Goal: Information Seeking & Learning: Check status

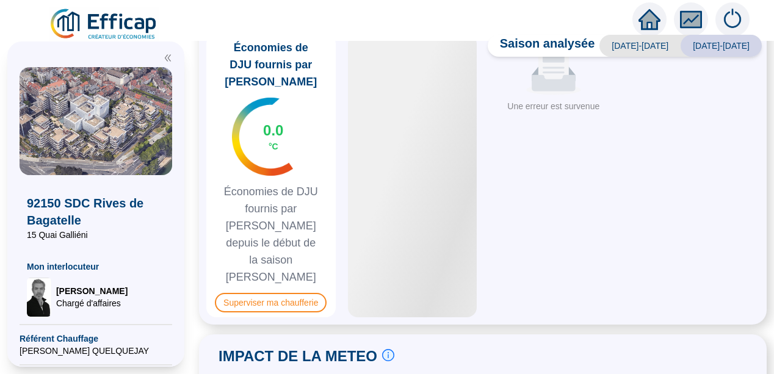
scroll to position [665, 0]
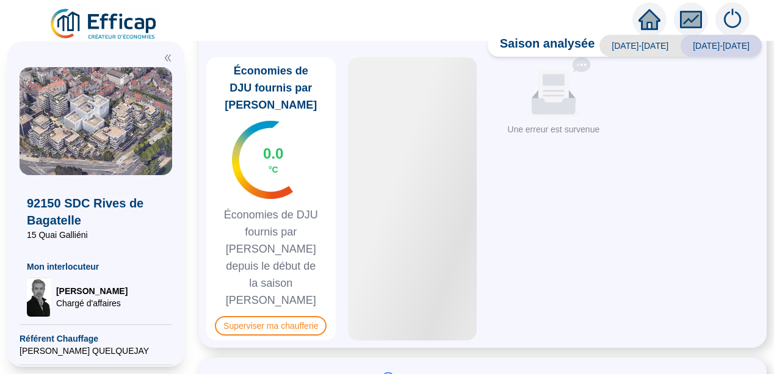
click at [209, 101] on div "SUPERVISION DE LA CHAUFFERIE Suivre les paramètres en chaufferie en direct c'es…" at bounding box center [483, 180] width 568 height 335
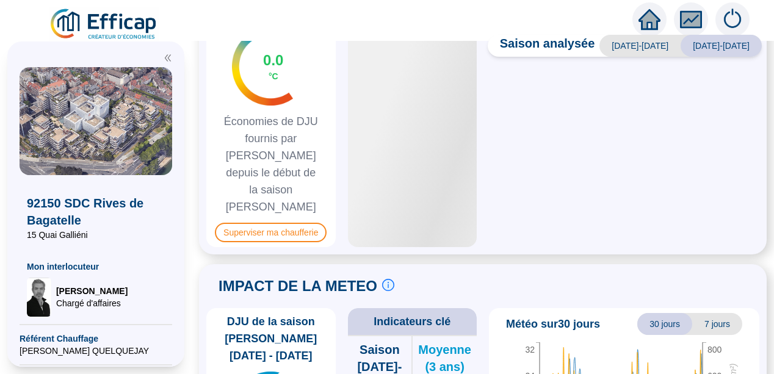
scroll to position [757, 0]
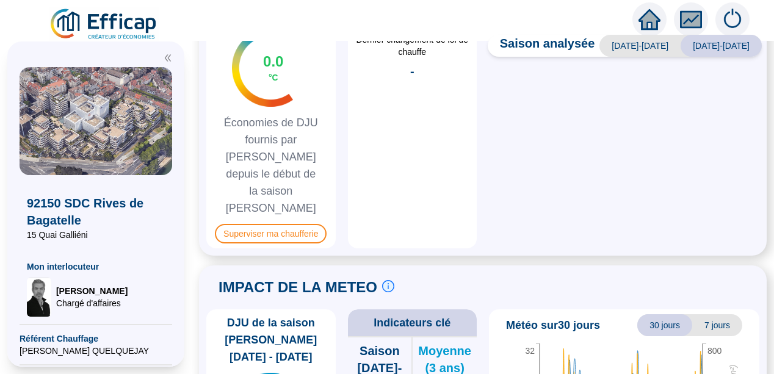
click at [280, 224] on span "Superviser ma chaufferie" at bounding box center [271, 234] width 112 height 20
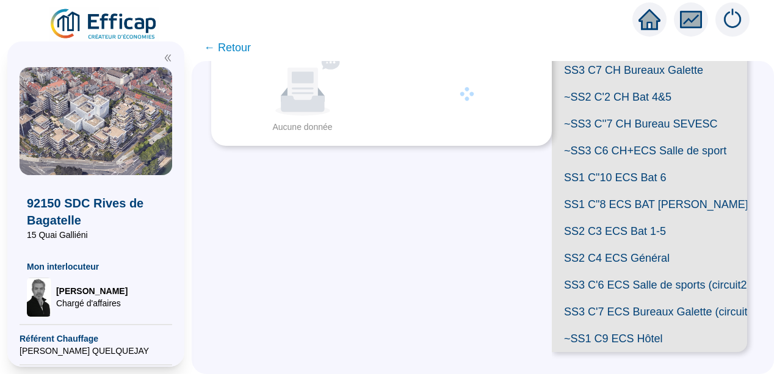
scroll to position [380, 0]
click at [629, 201] on span "SS1 C"8 ECS BAT [PERSON_NAME]" at bounding box center [649, 204] width 195 height 27
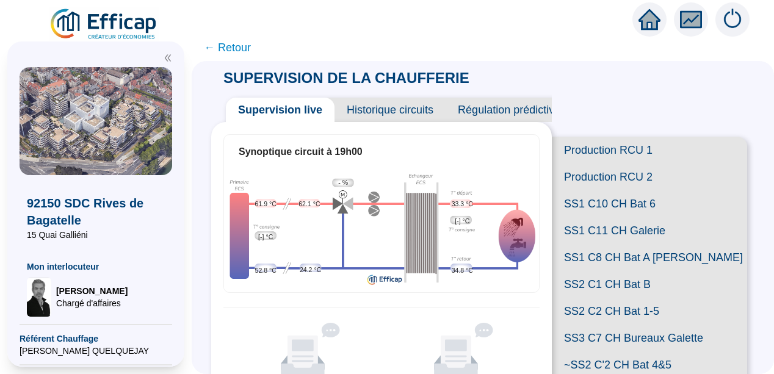
click at [377, 111] on span "Historique circuits" at bounding box center [390, 110] width 111 height 24
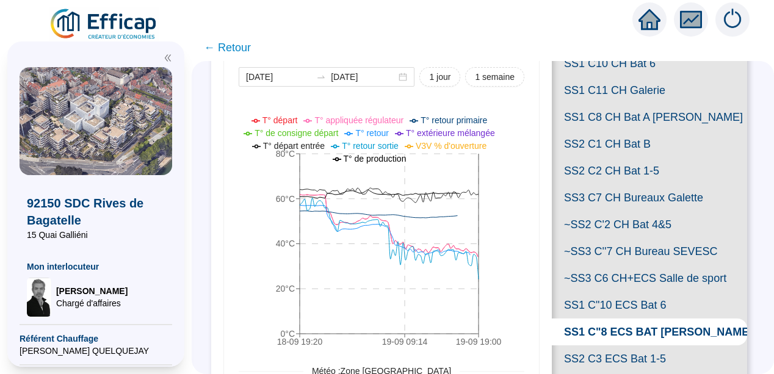
scroll to position [147, 0]
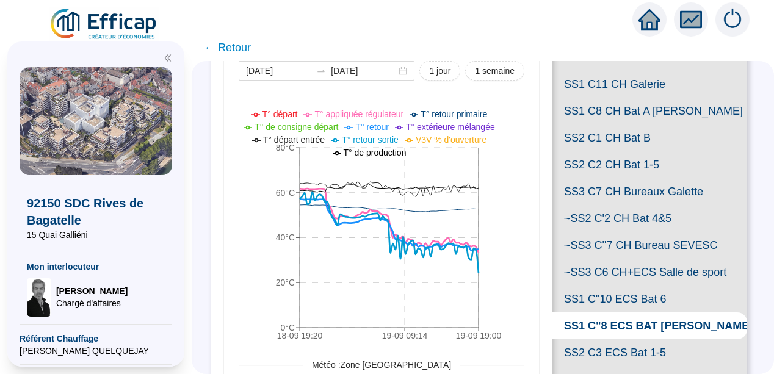
click at [534, 304] on div "Mesures circuit & météo [DATE] [DATE] 1 jour 1 semaine 18-09 19:[PHONE_NUMBER]:…" at bounding box center [381, 368] width 341 height 785
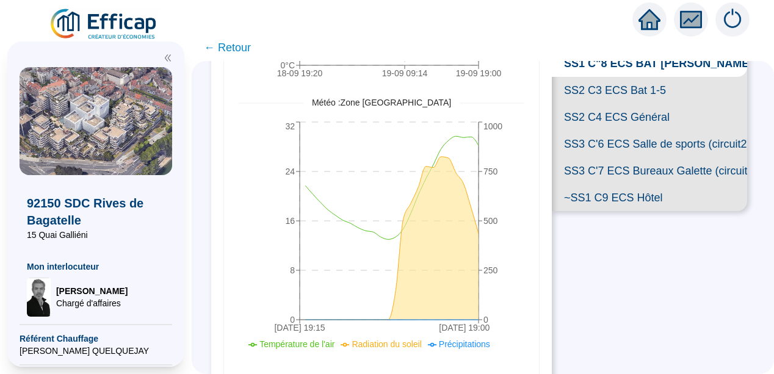
scroll to position [386, 0]
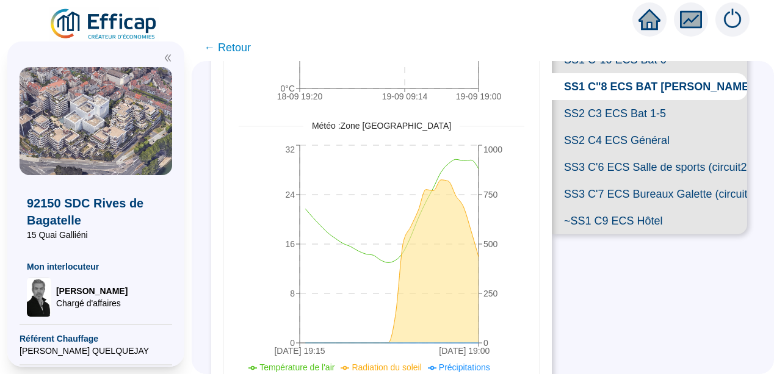
click at [622, 73] on span "SS1 C"10 ECS Bat 6" at bounding box center [649, 59] width 195 height 27
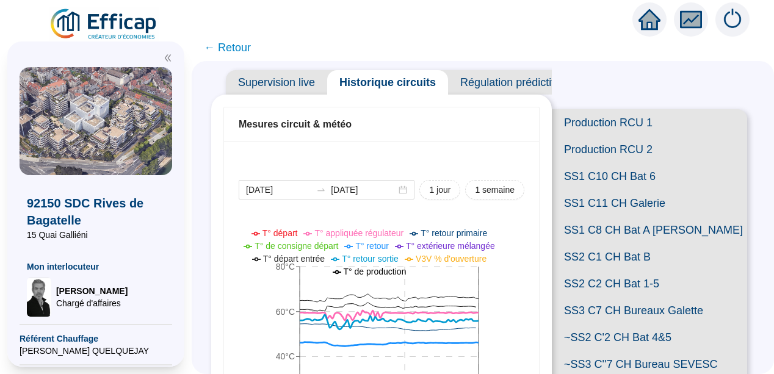
scroll to position [20, 0]
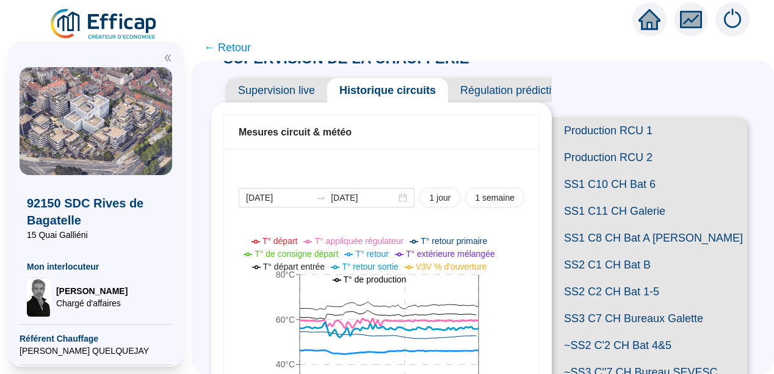
click at [170, 55] on icon "double-left" at bounding box center [168, 58] width 9 height 9
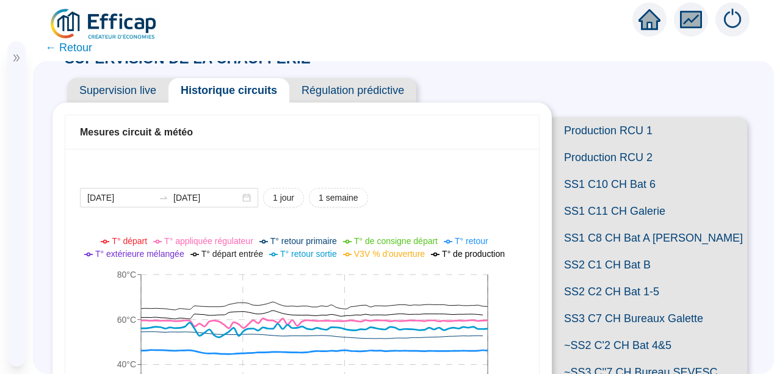
click at [71, 268] on span "[PERSON_NAME]" at bounding box center [74, 267] width 71 height 12
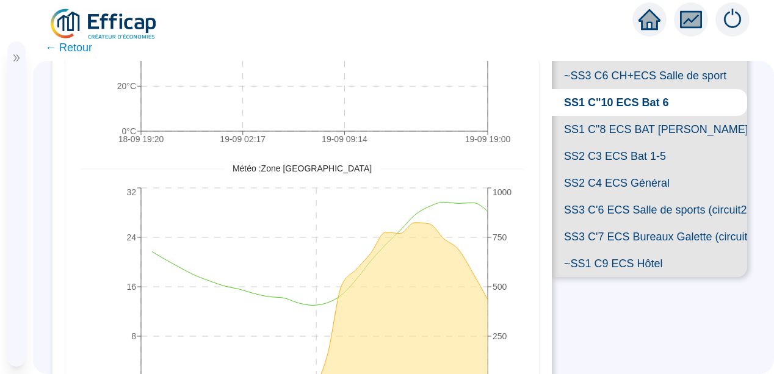
scroll to position [357, 0]
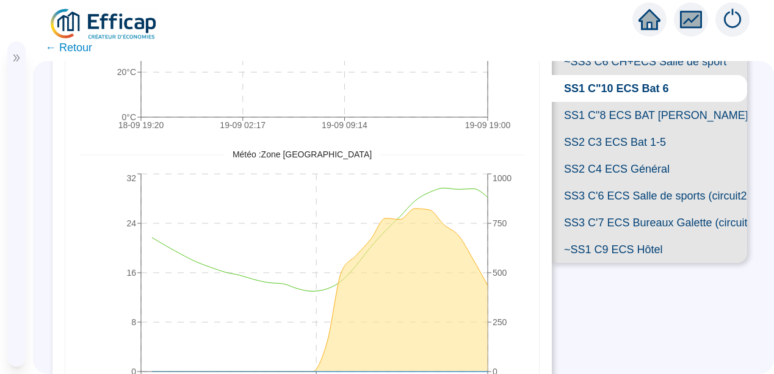
click at [589, 183] on span "SS2 C4 ECS Général" at bounding box center [649, 169] width 195 height 27
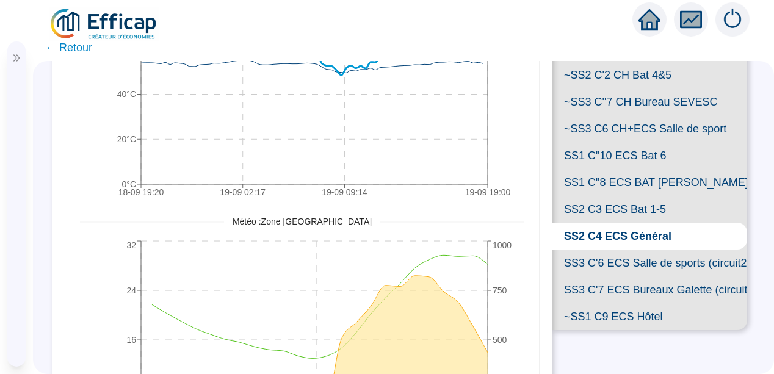
scroll to position [291, 0]
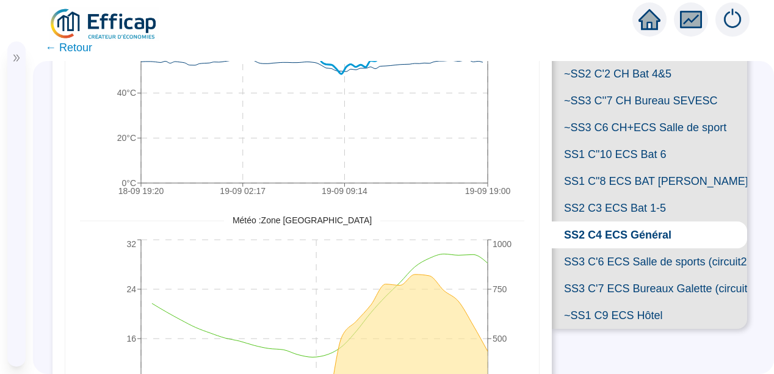
click at [637, 222] on span "SS2 C3 ECS Bat 1-5" at bounding box center [649, 208] width 195 height 27
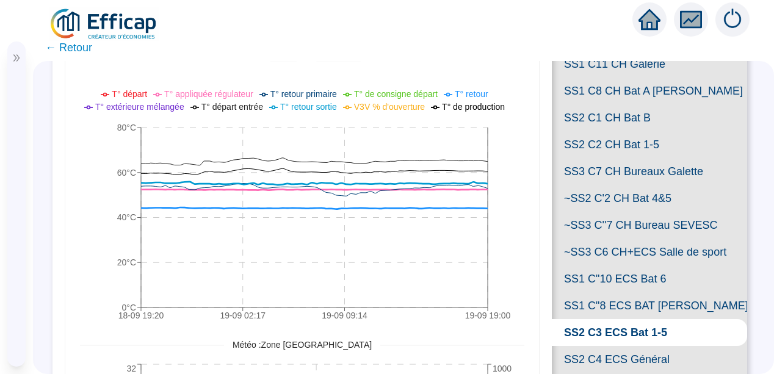
scroll to position [166, 0]
click at [64, 48] on span "← Retour" at bounding box center [68, 47] width 47 height 17
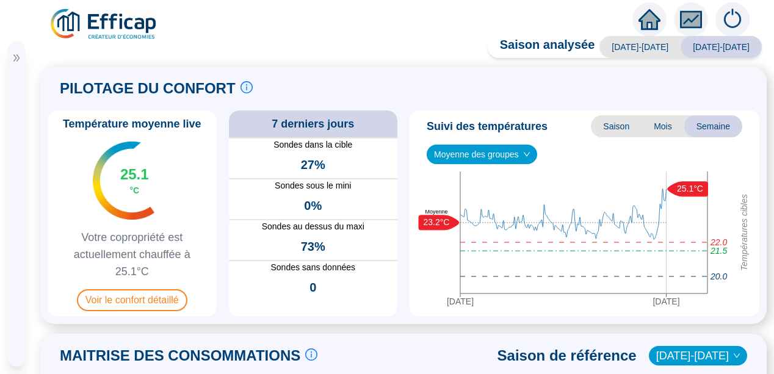
click at [691, 19] on icon "fund" at bounding box center [691, 20] width 18 height 14
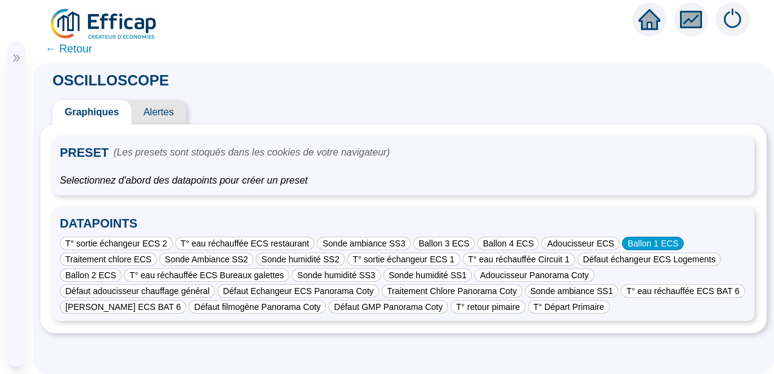
click at [622, 239] on div "Ballon 1 ECS" at bounding box center [653, 243] width 62 height 13
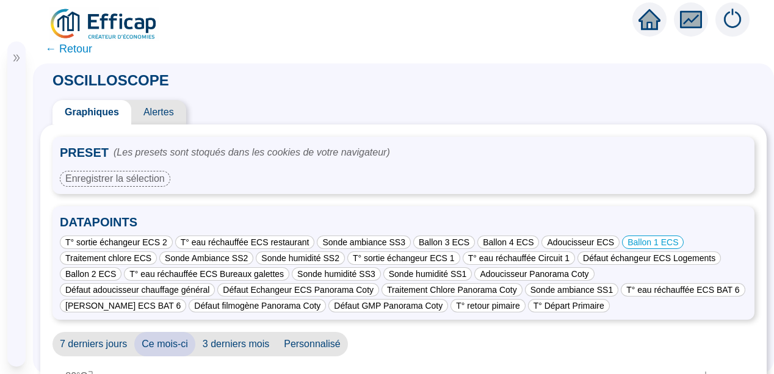
click at [48, 317] on div "PRESET (Les presets sont stoqués dans les cookies de votre navigateur) Enregist…" at bounding box center [403, 375] width 727 height 501
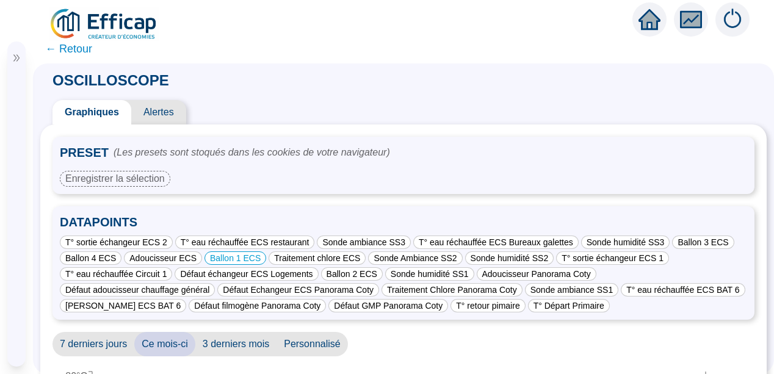
scroll to position [158, 0]
